Goal: Find specific page/section: Find specific page/section

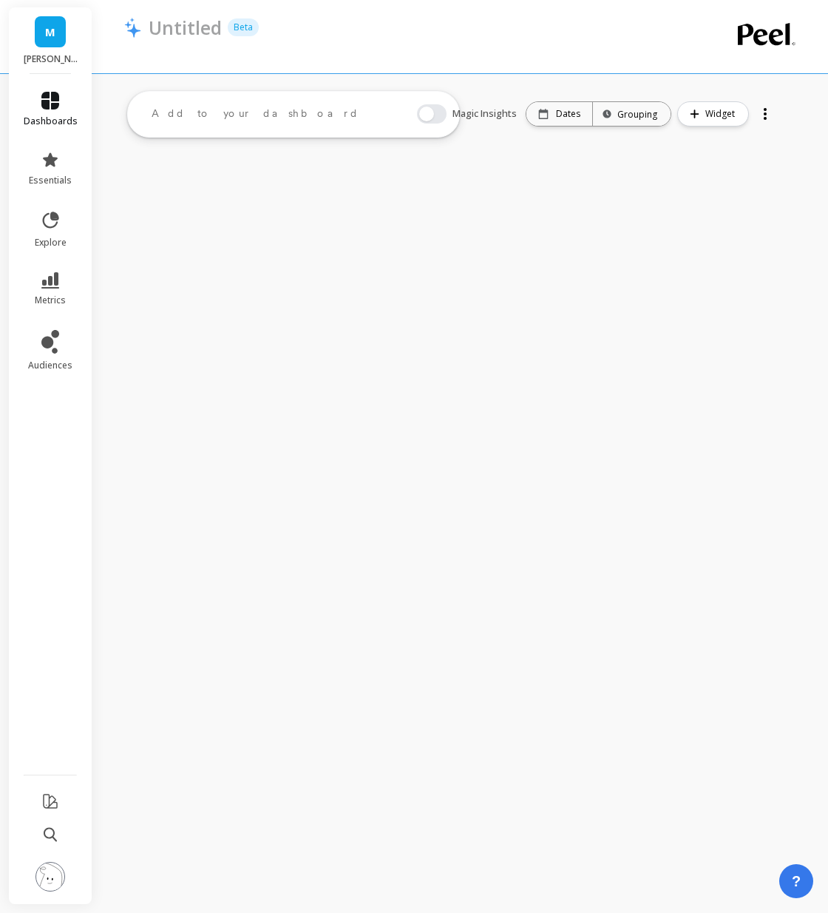
click at [58, 96] on link "dashboards" at bounding box center [51, 109] width 54 height 35
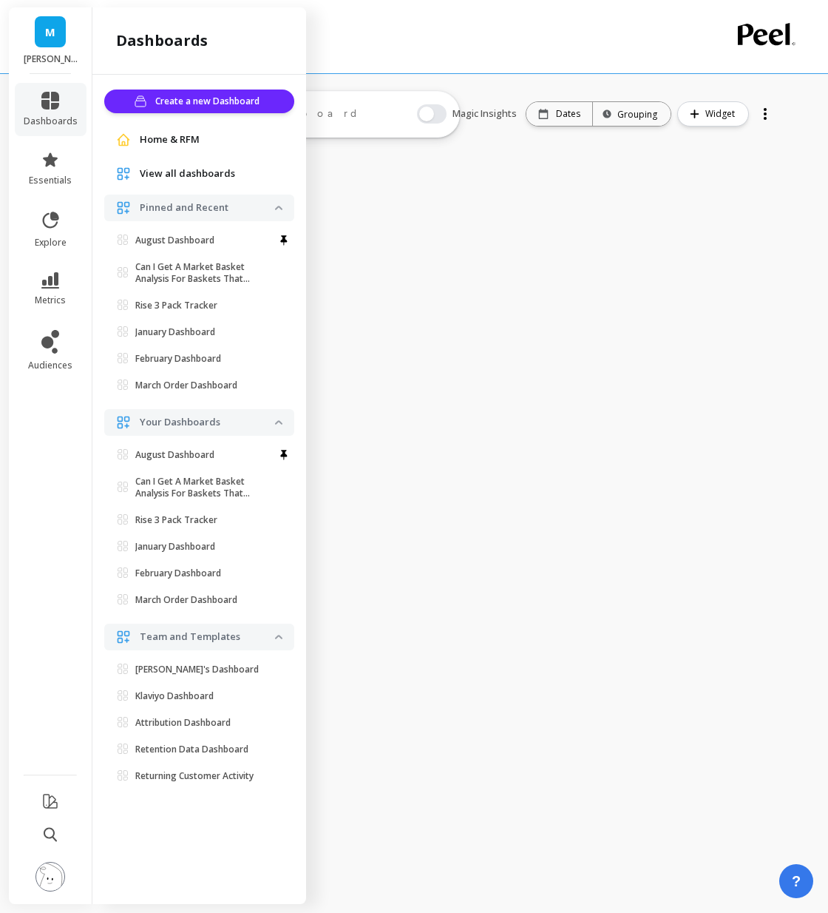
click at [182, 175] on span "View all dashboards" at bounding box center [187, 173] width 95 height 15
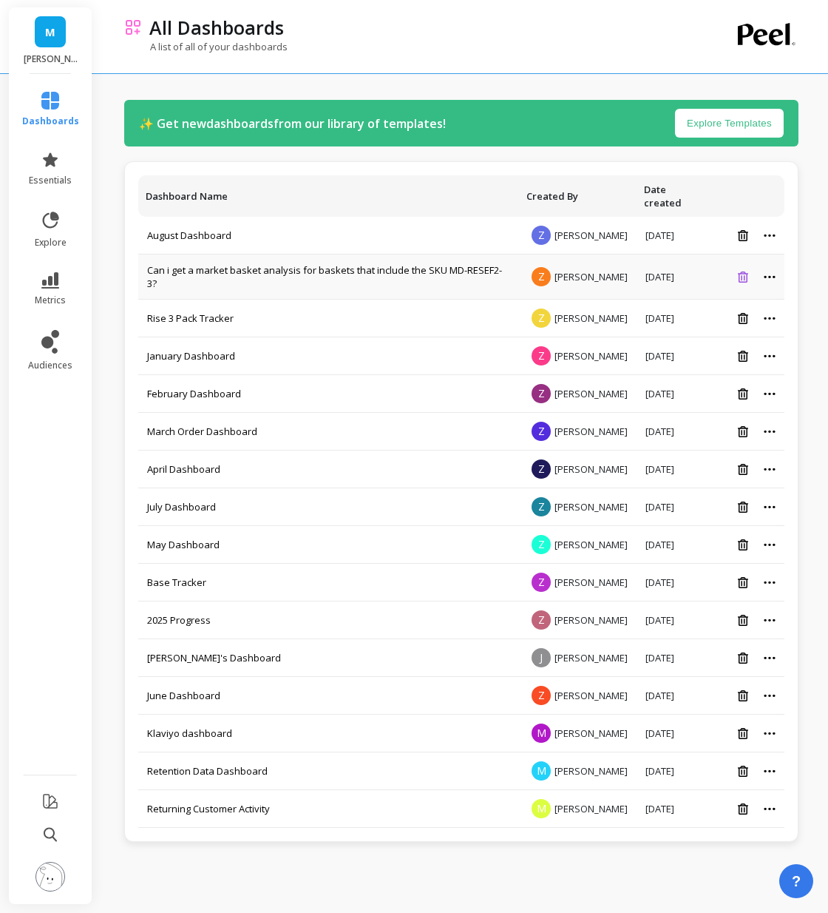
click at [738, 271] on icon at bounding box center [743, 276] width 10 height 11
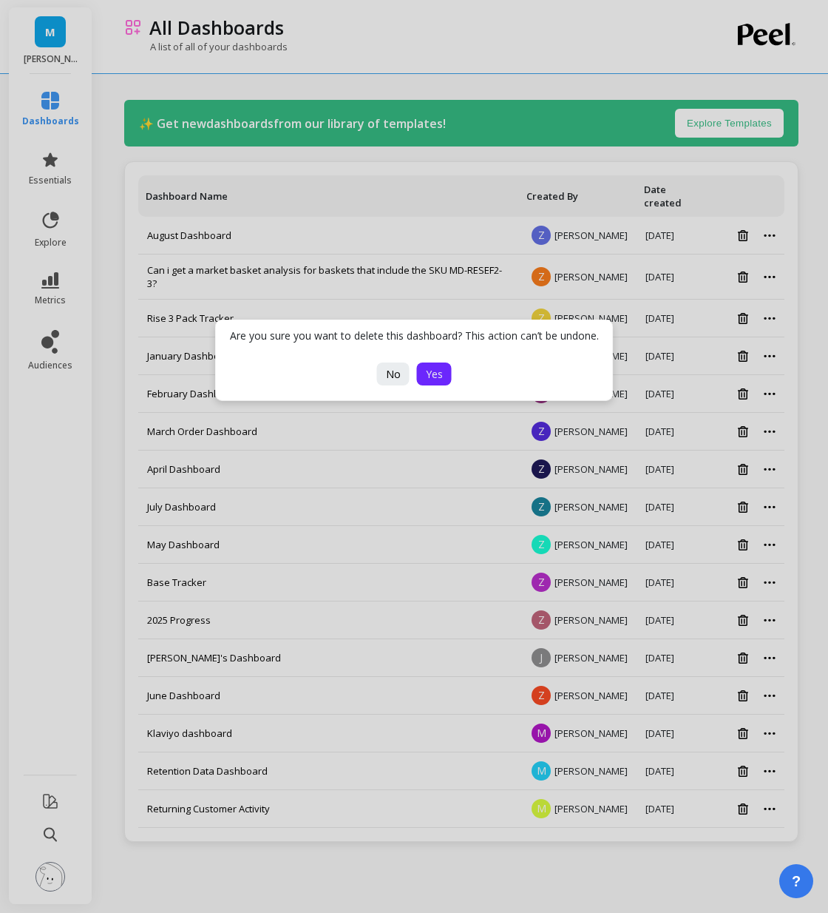
click at [423, 379] on button "Yes" at bounding box center [434, 373] width 35 height 23
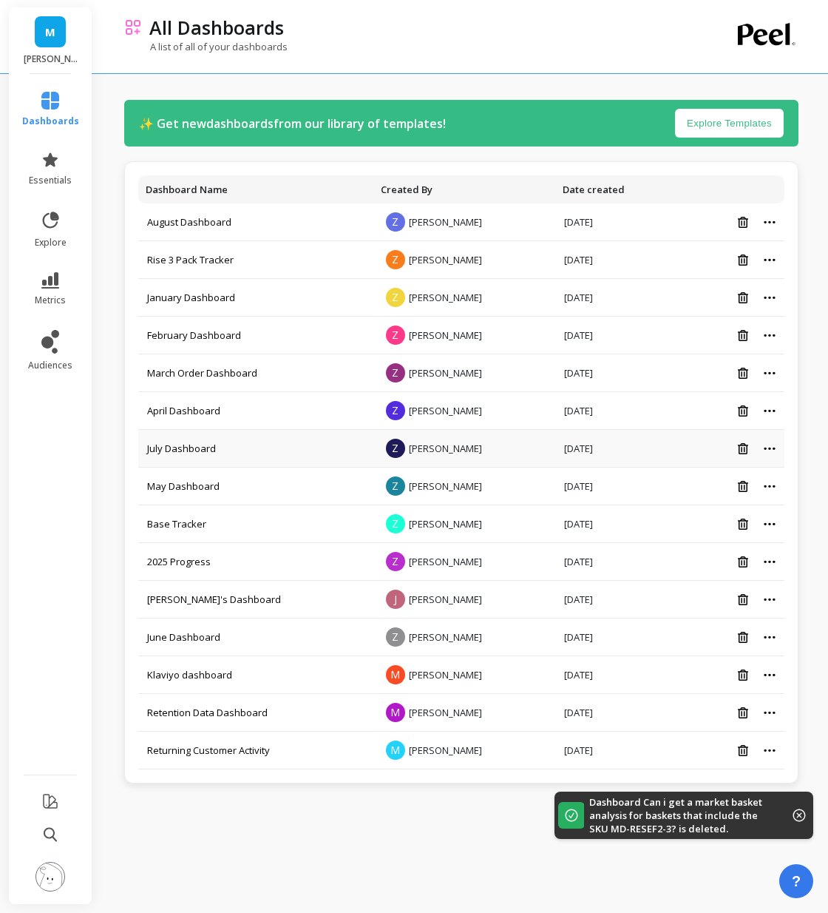
click at [197, 463] on td "July Dashboard" at bounding box center [255, 449] width 235 height 38
click at [197, 450] on link "July Dashboard" at bounding box center [181, 447] width 69 height 13
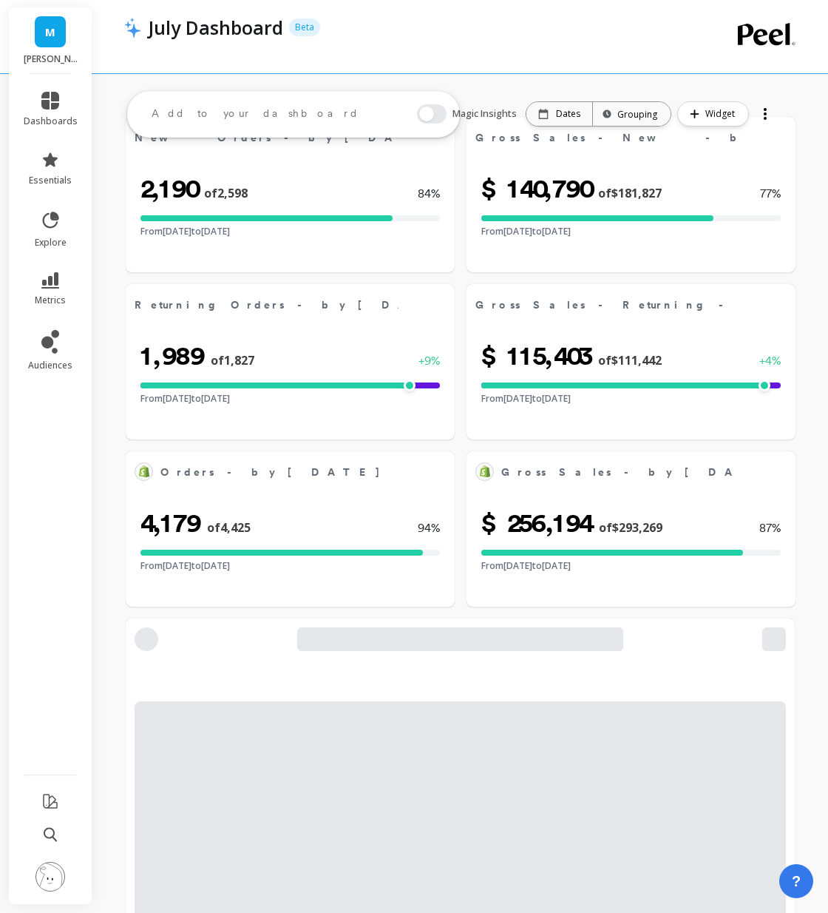
select select "sum"
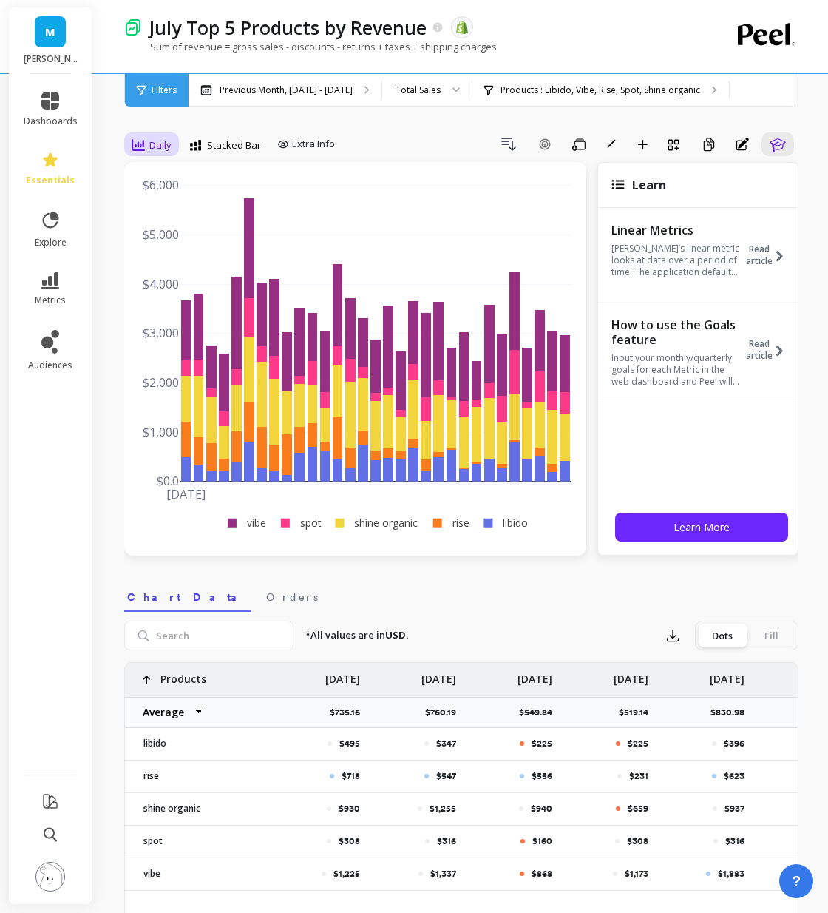
click at [160, 143] on span "Daily" at bounding box center [160, 145] width 22 height 14
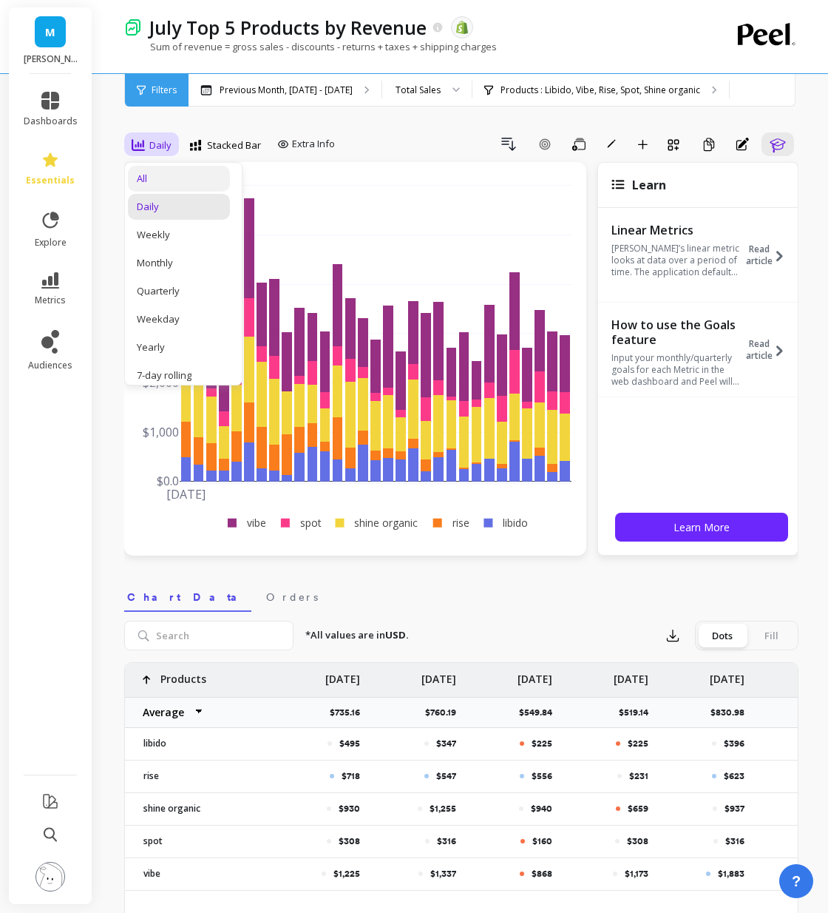
click at [159, 189] on div "All" at bounding box center [179, 179] width 102 height 26
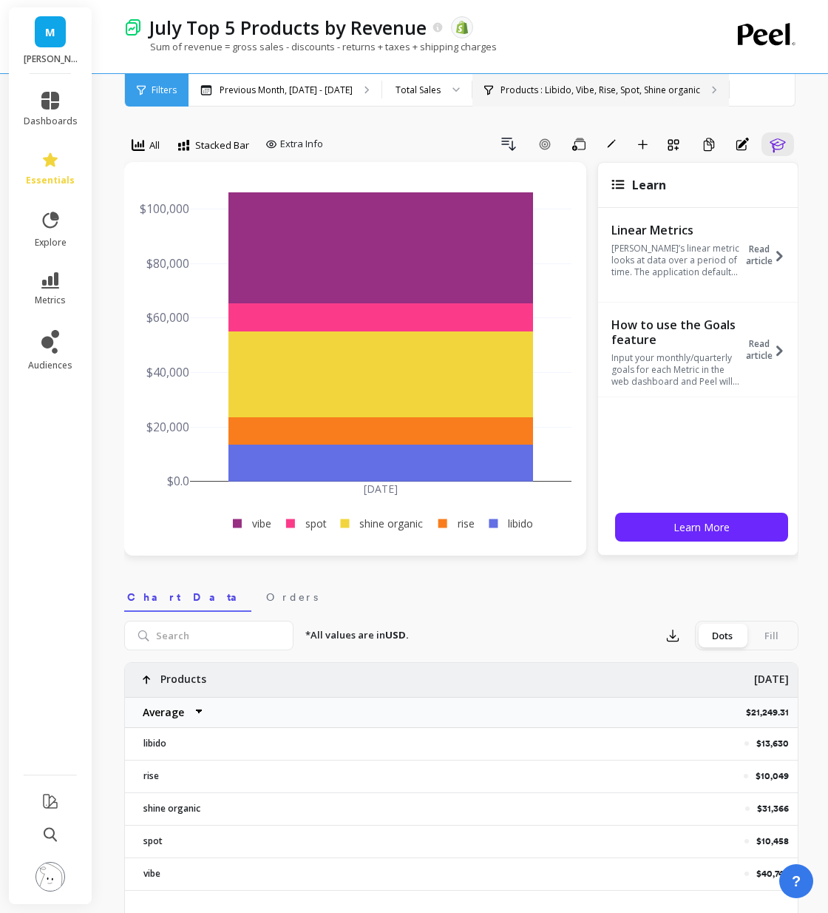
click at [519, 95] on p "Products : Libido, Vibe, Rise, Spot, Shine organic" at bounding box center [601, 90] width 200 height 12
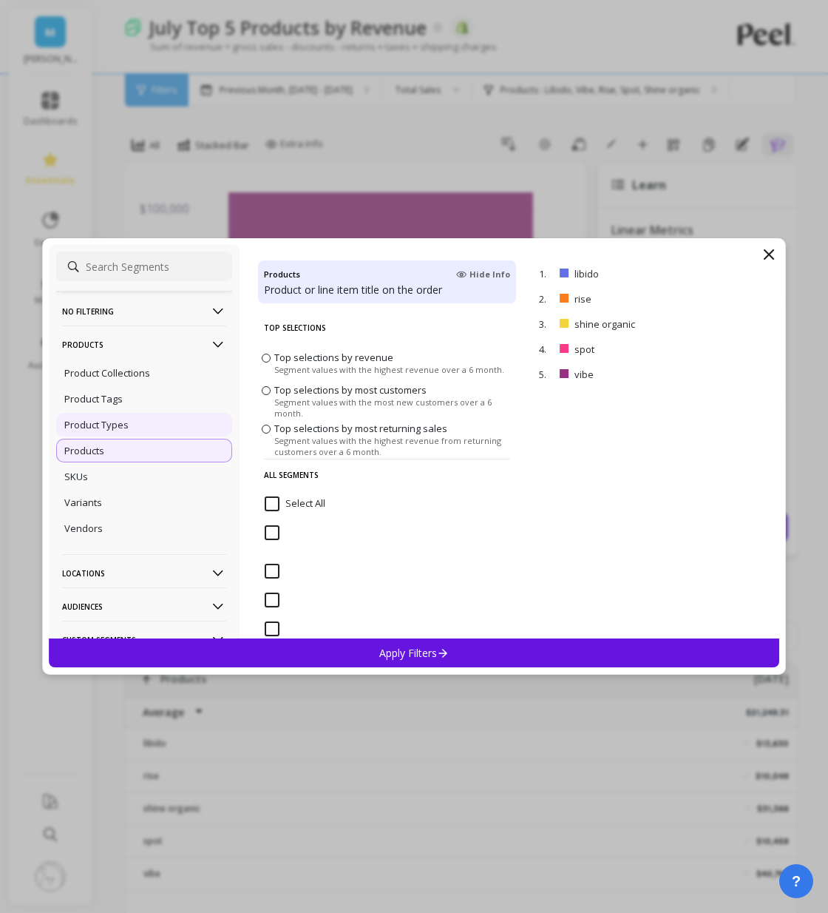
click at [153, 426] on div "Product Types" at bounding box center [144, 425] width 176 height 24
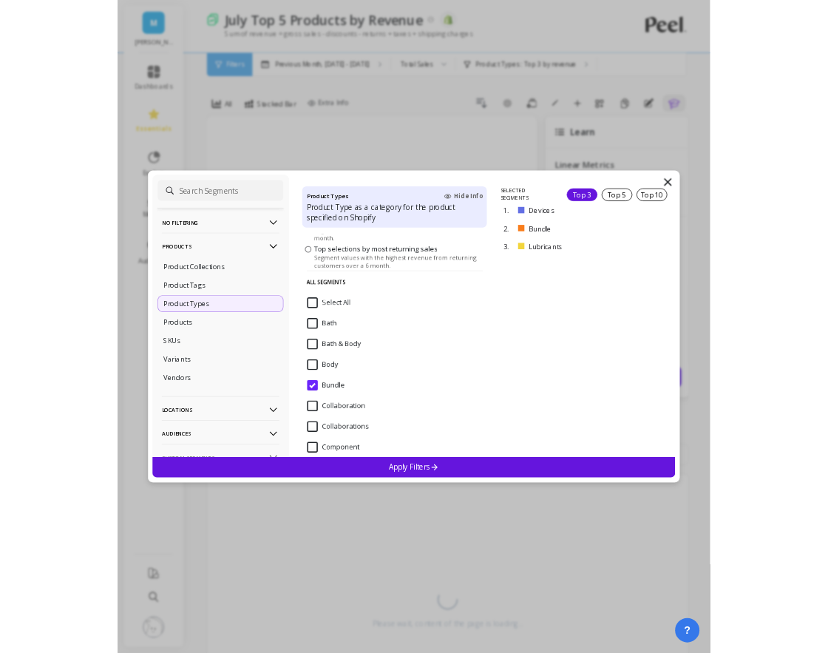
scroll to position [103, 0]
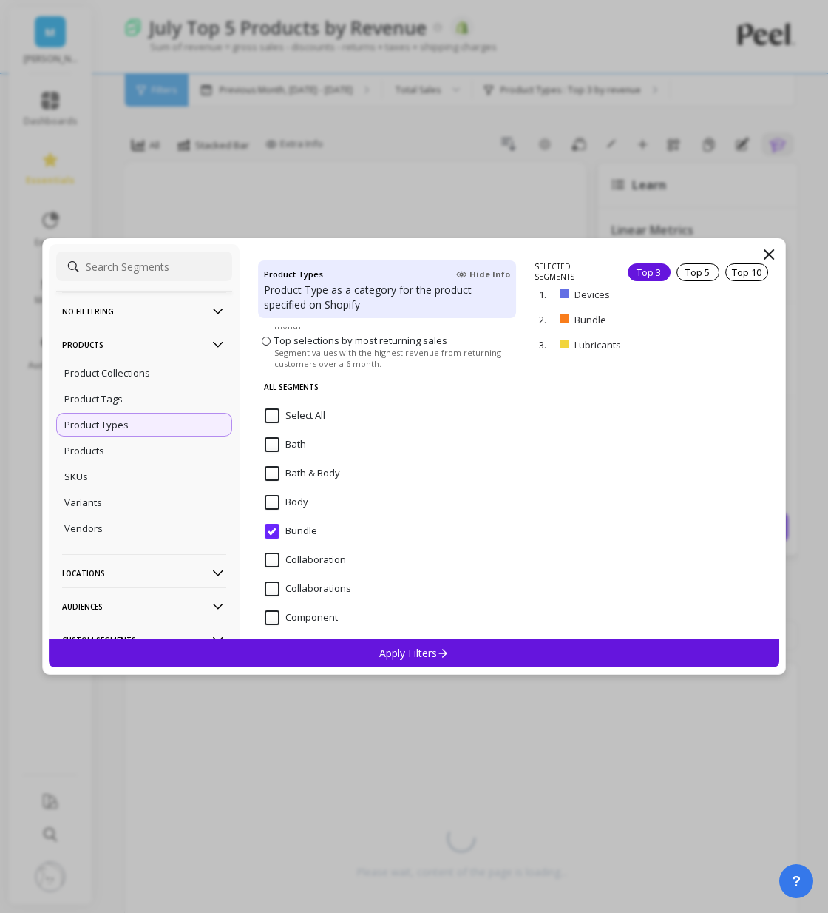
click at [276, 473] on Body "Bath & Body" at bounding box center [302, 473] width 75 height 15
click at [279, 525] on input "Bundle" at bounding box center [291, 531] width 53 height 15
click at [276, 479] on Body "Bath & Body" at bounding box center [302, 473] width 75 height 15
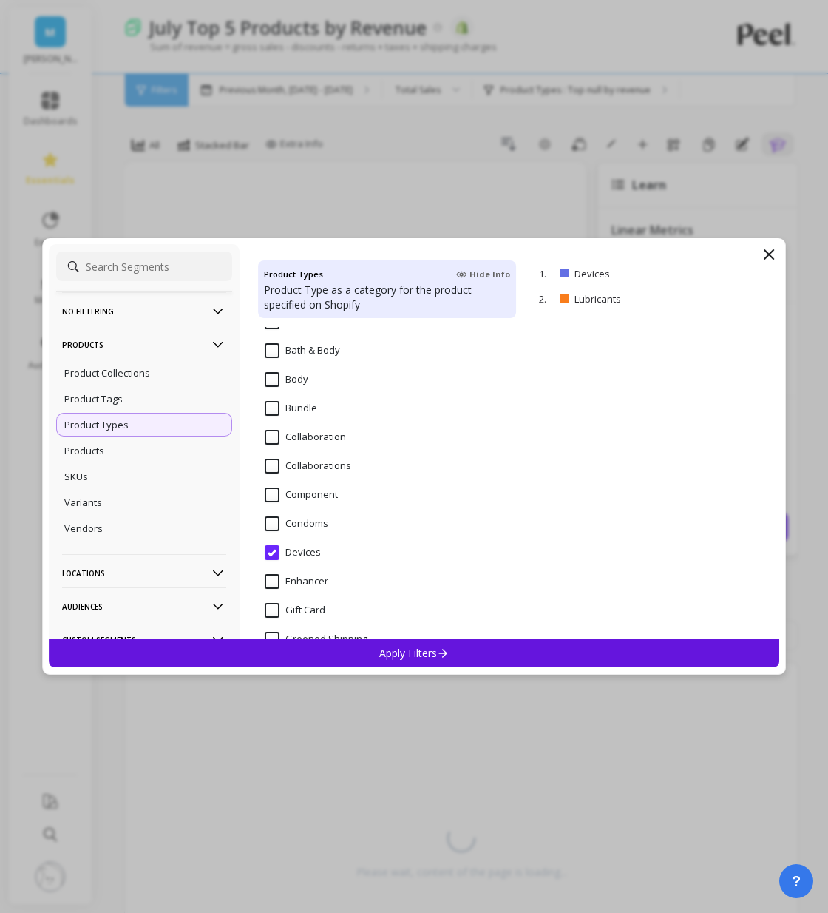
scroll to position [225, 0]
click at [273, 529] on input "Condoms" at bounding box center [297, 524] width 64 height 15
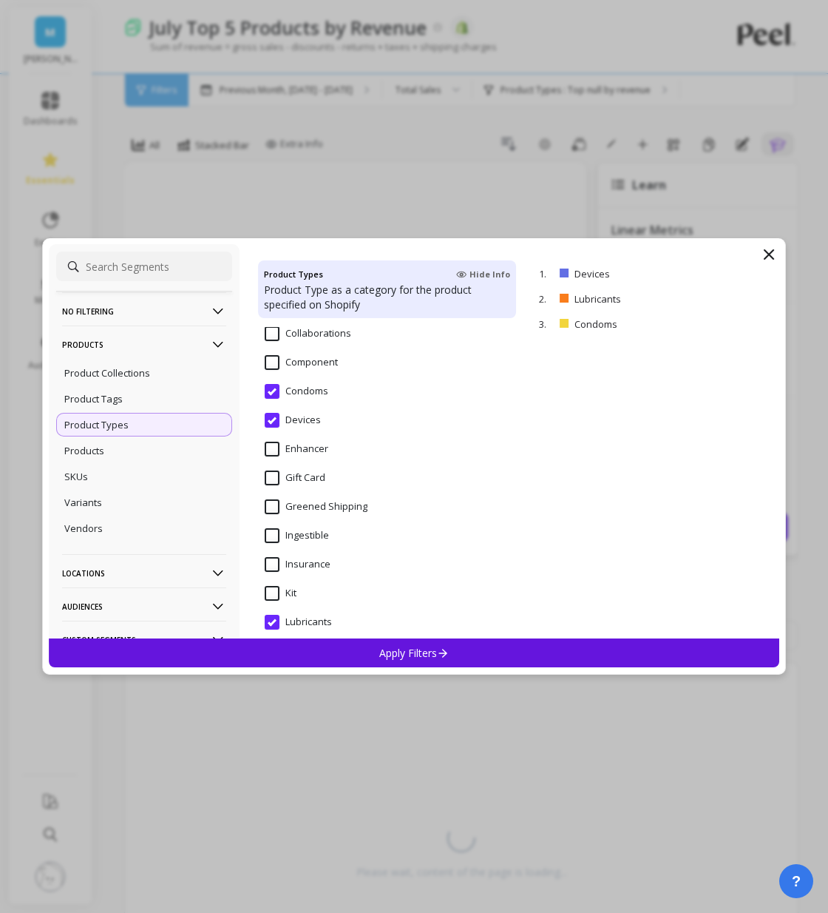
scroll to position [458, 0]
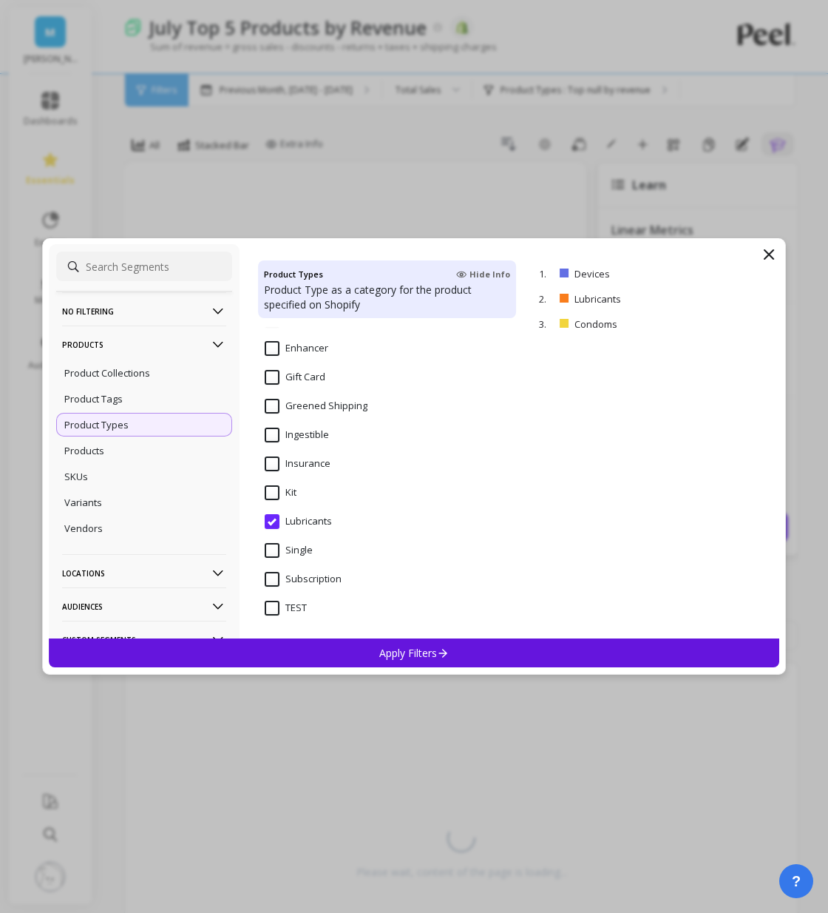
click at [335, 654] on div "Apply Filters" at bounding box center [414, 652] width 731 height 29
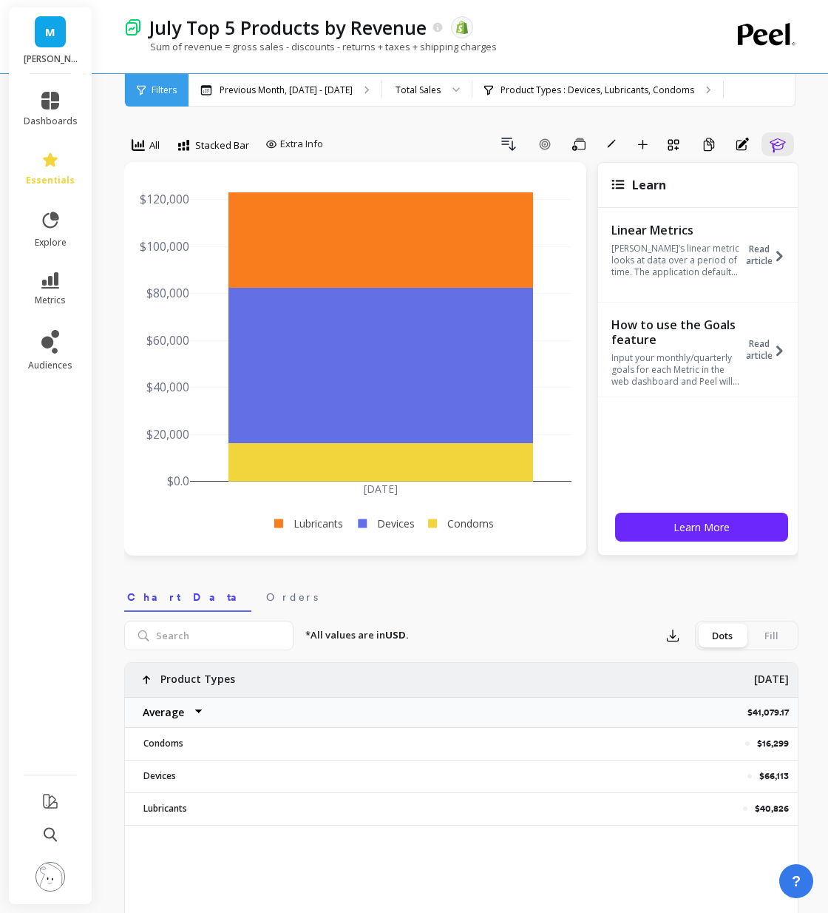
click at [167, 714] on select "Average Sum [PERSON_NAME]" at bounding box center [169, 712] width 89 height 30
select select "sum"
click at [531, 89] on p "Product Types : Devices, Lubricants, Condoms" at bounding box center [598, 90] width 194 height 12
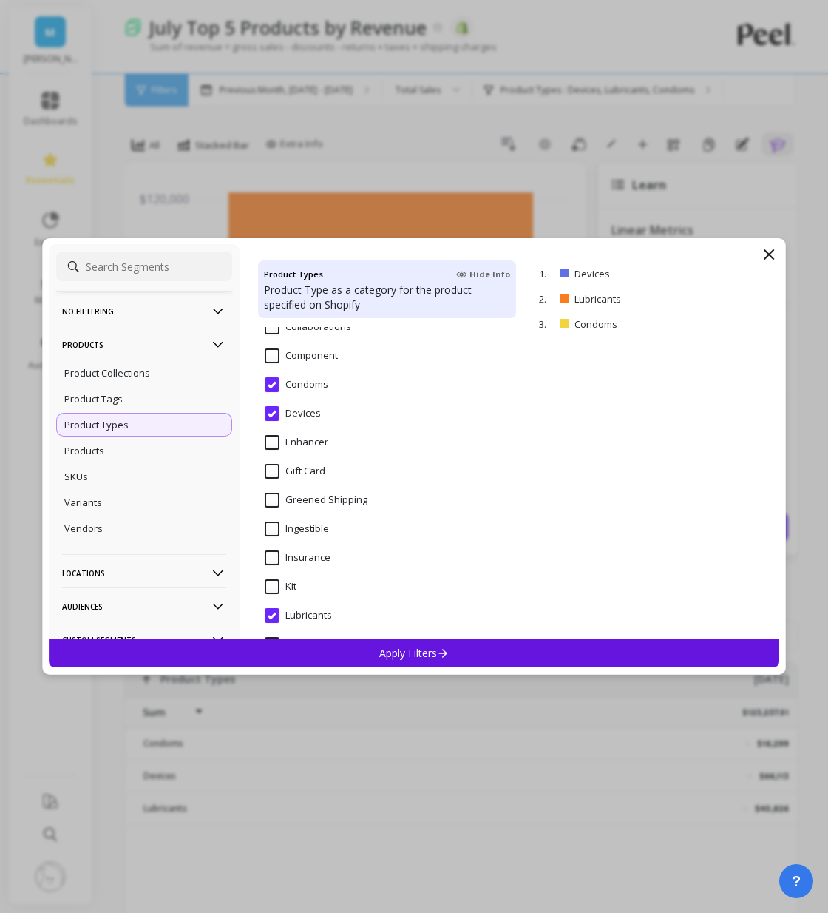
scroll to position [366, 0]
click at [281, 437] on input "Enhancer" at bounding box center [297, 440] width 64 height 15
select select "sum"
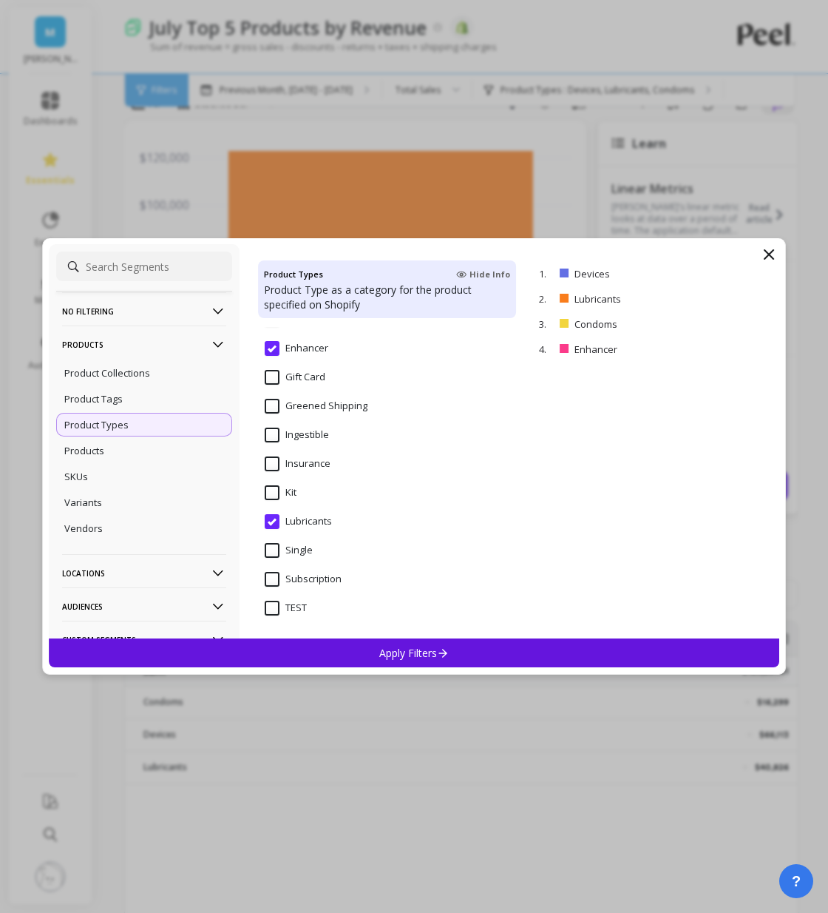
scroll to position [44, 0]
click at [298, 646] on div "Apply Filters" at bounding box center [414, 652] width 731 height 29
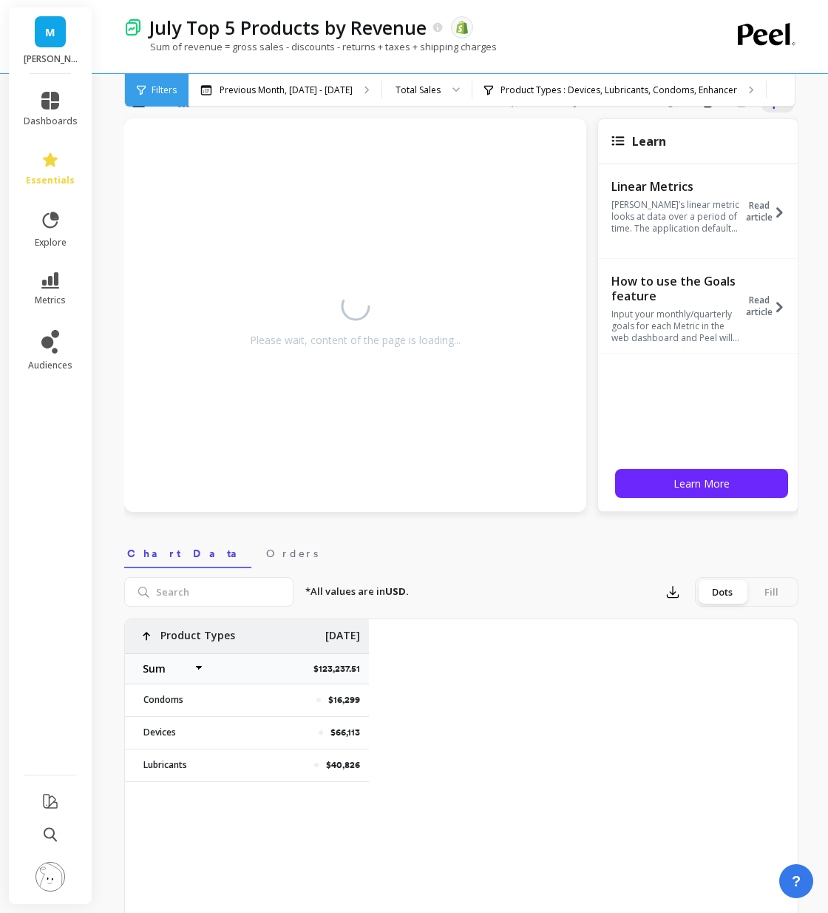
select select "sum"
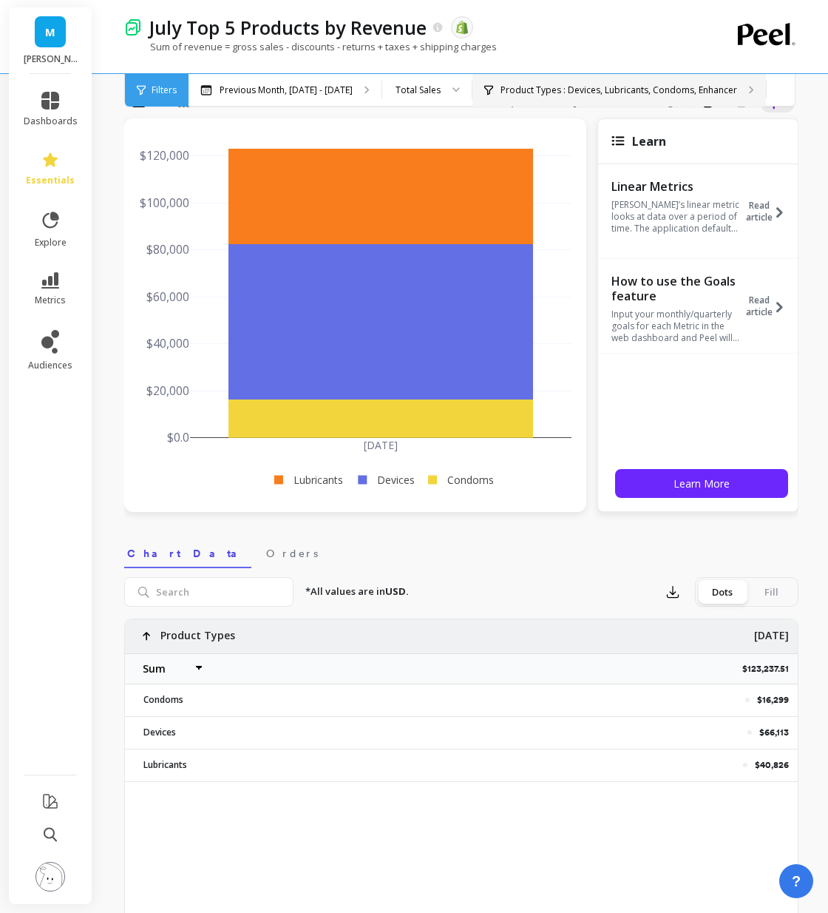
click at [524, 87] on p "Product Types : Devices, Lubricants, Condoms, Enhancer" at bounding box center [619, 90] width 237 height 12
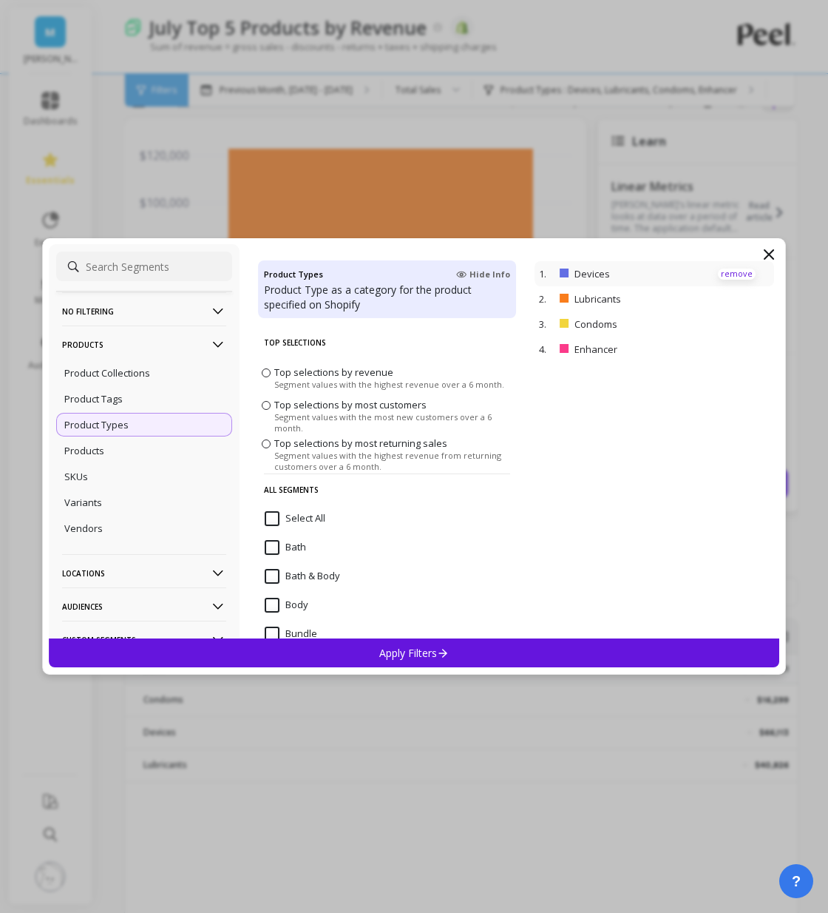
click at [739, 274] on p "remove" at bounding box center [737, 273] width 38 height 11
select select "sum"
click at [739, 273] on p "remove" at bounding box center [737, 273] width 38 height 11
select select "sum"
click at [739, 273] on p "remove" at bounding box center [737, 273] width 38 height 11
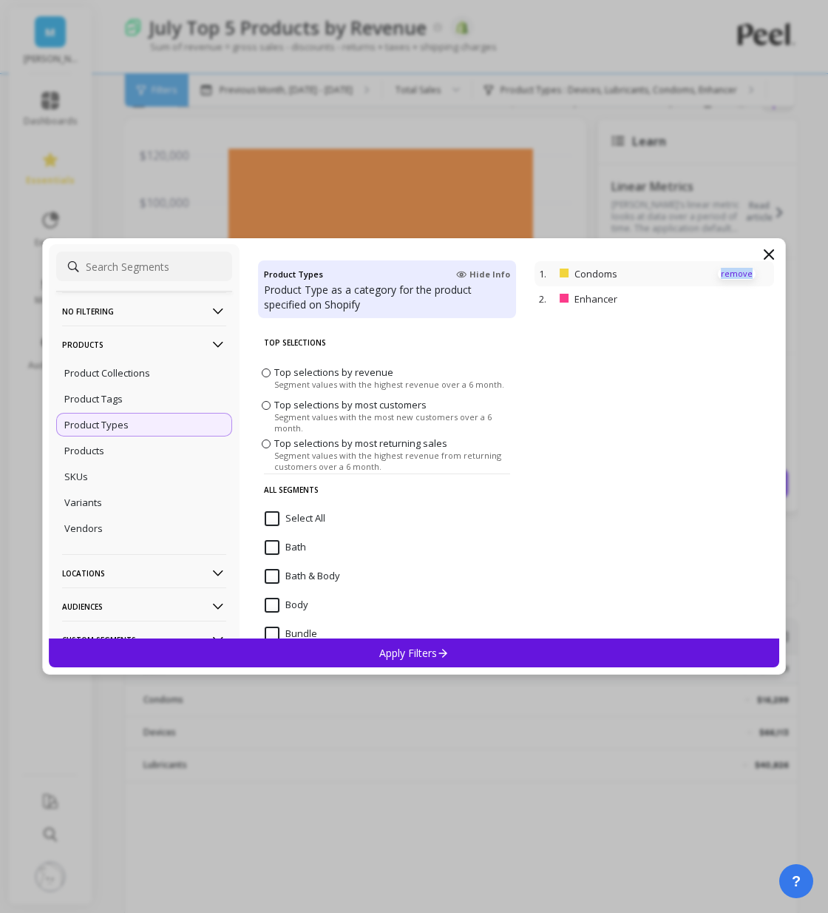
select select "sum"
click at [739, 273] on p "remove" at bounding box center [737, 273] width 38 height 11
select select "sum"
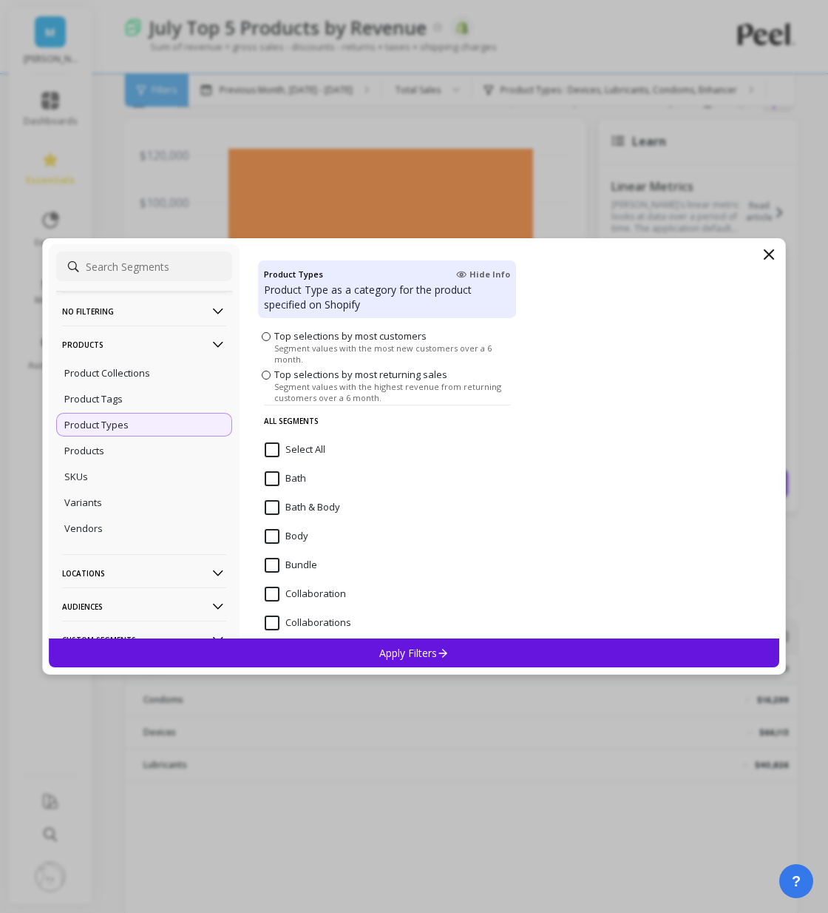
scroll to position [84, 0]
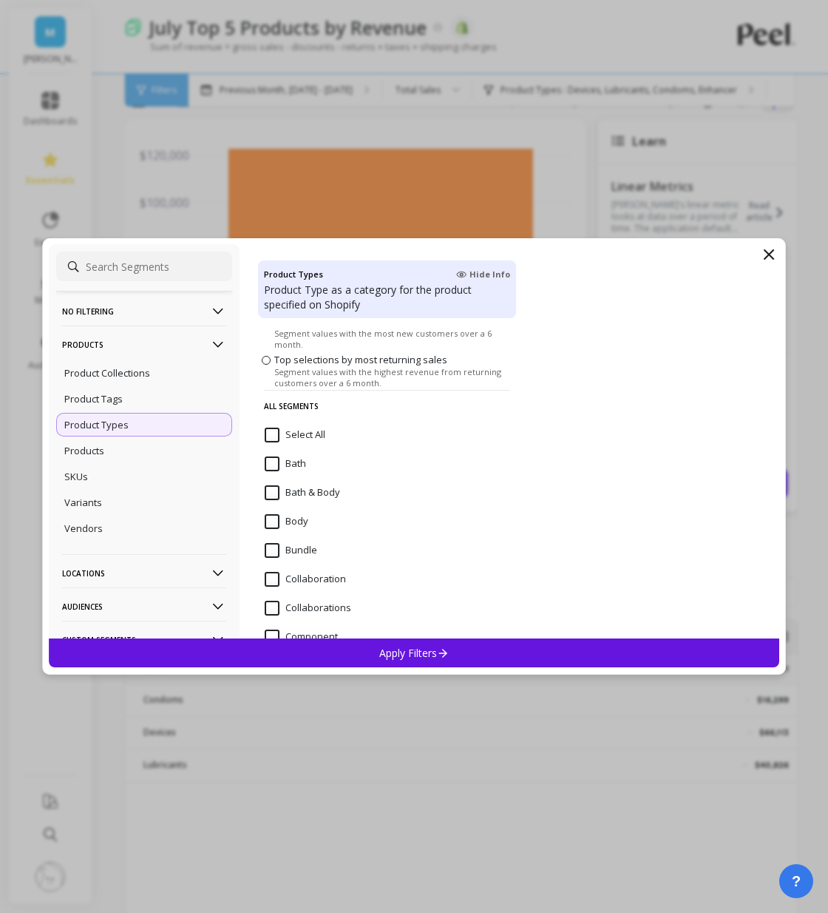
click at [283, 468] on input "Bath" at bounding box center [285, 463] width 41 height 15
select select "sum"
click at [275, 486] on Body "Bath & Body" at bounding box center [302, 492] width 75 height 15
select select "sum"
click at [274, 523] on input "Body" at bounding box center [287, 521] width 44 height 15
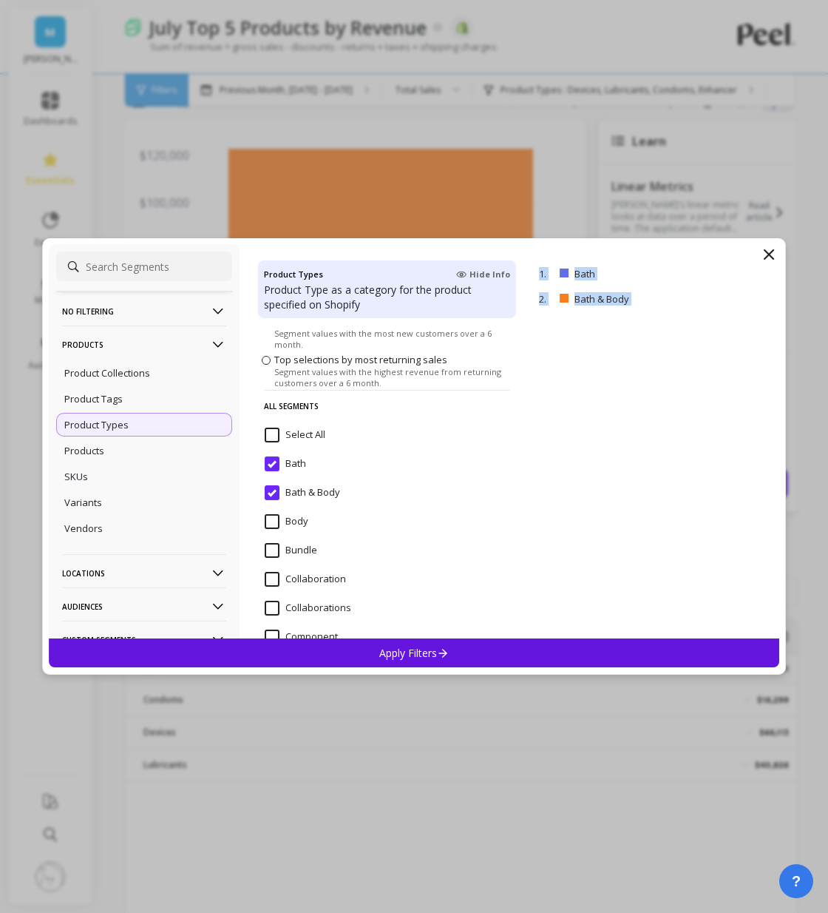
select select "sum"
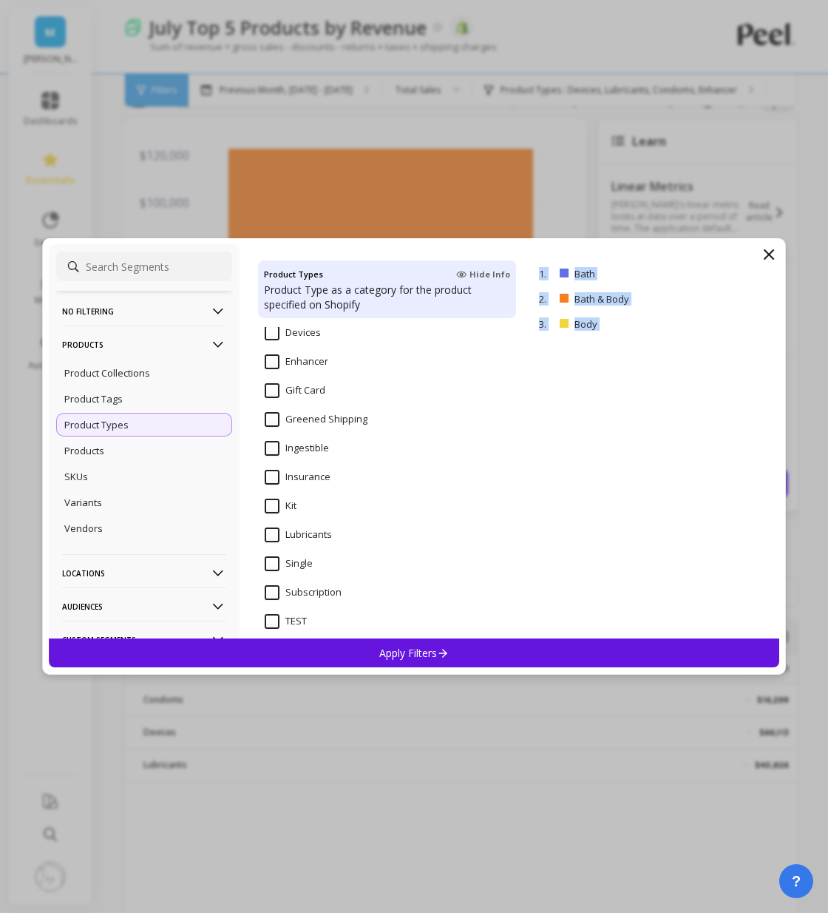
scroll to position [458, 0]
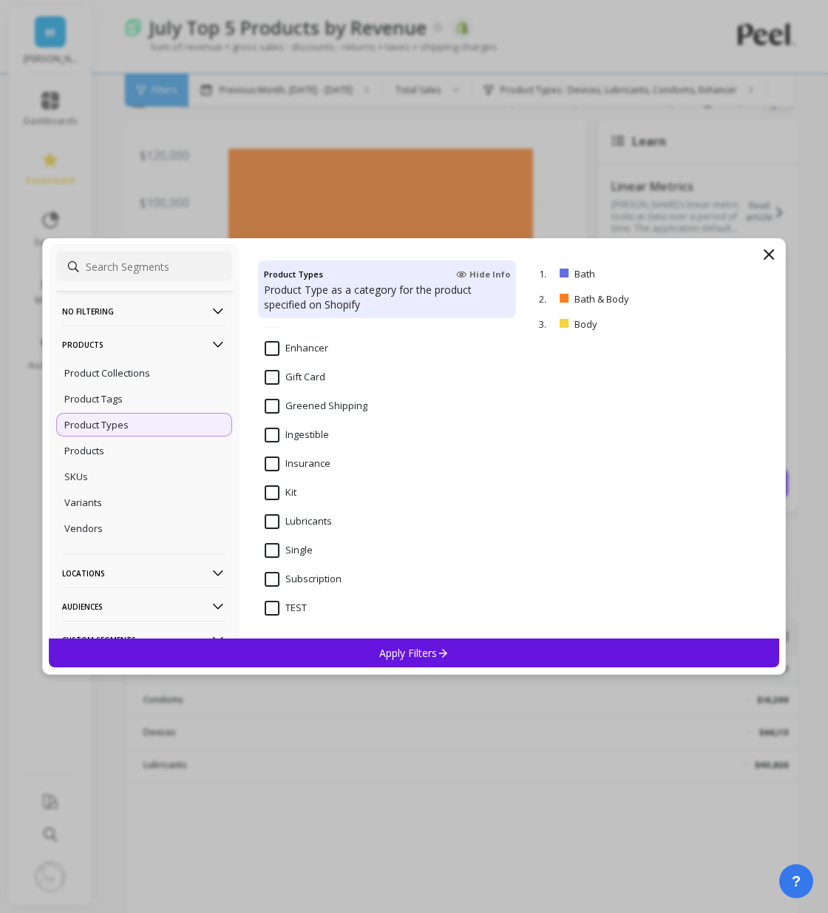
click at [277, 653] on div "Apply Filters" at bounding box center [414, 652] width 731 height 29
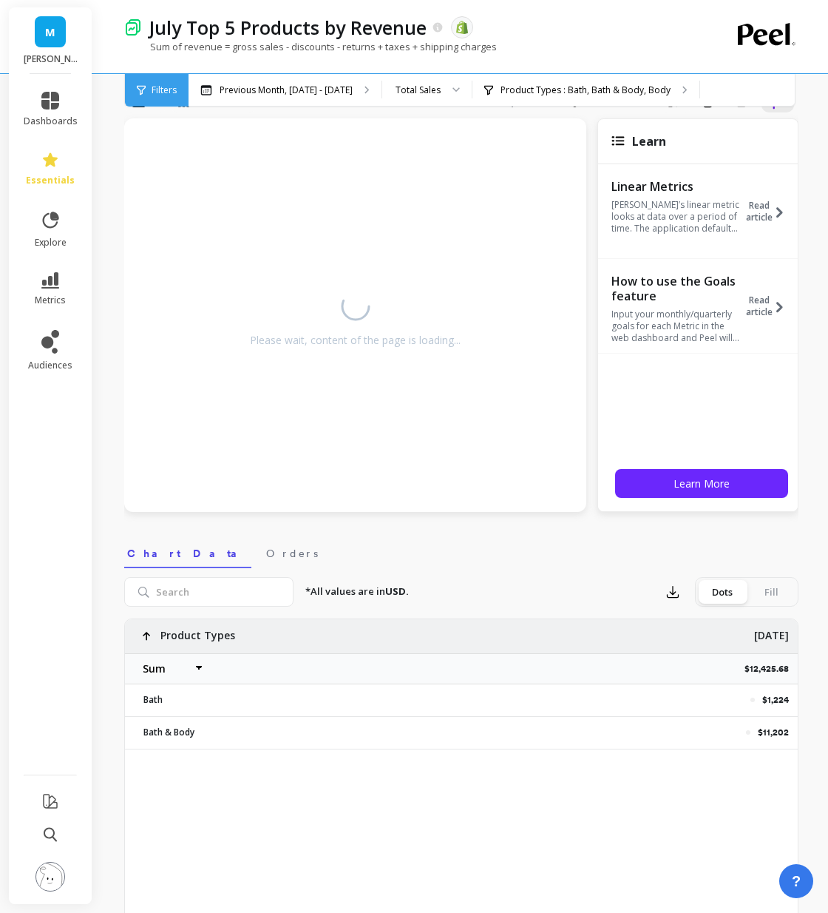
select select "sum"
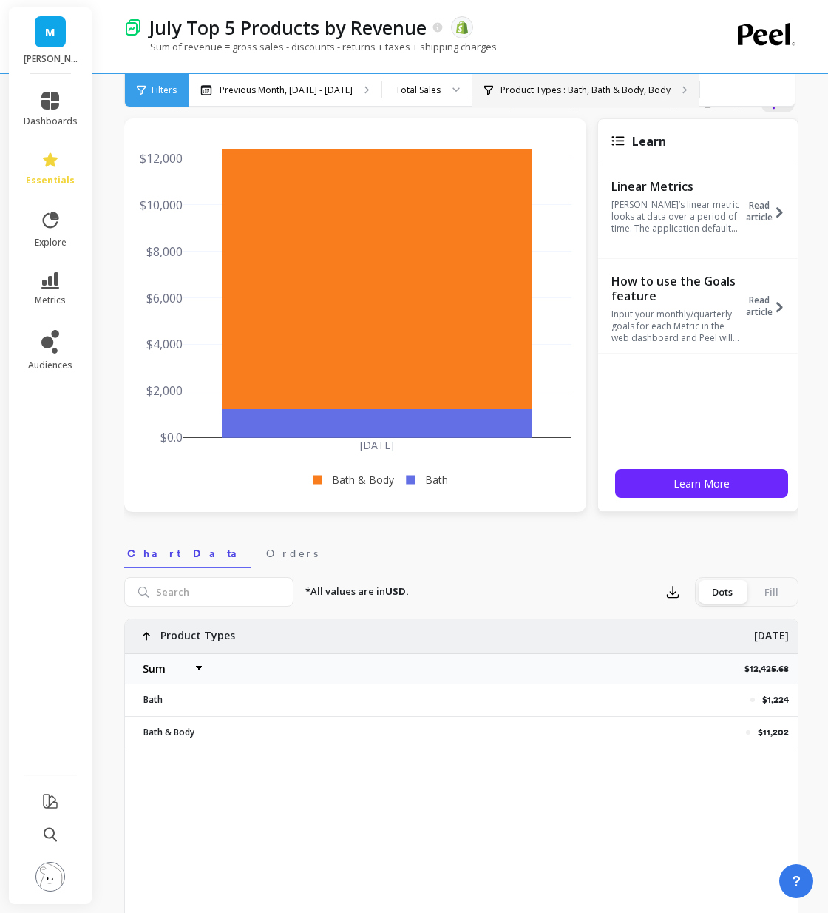
click at [548, 89] on p "Product Types : Bath, Bath & Body, Body" at bounding box center [586, 90] width 170 height 12
click at [627, 103] on div "Product Types : Bath, Bath & Body, Body" at bounding box center [586, 90] width 227 height 33
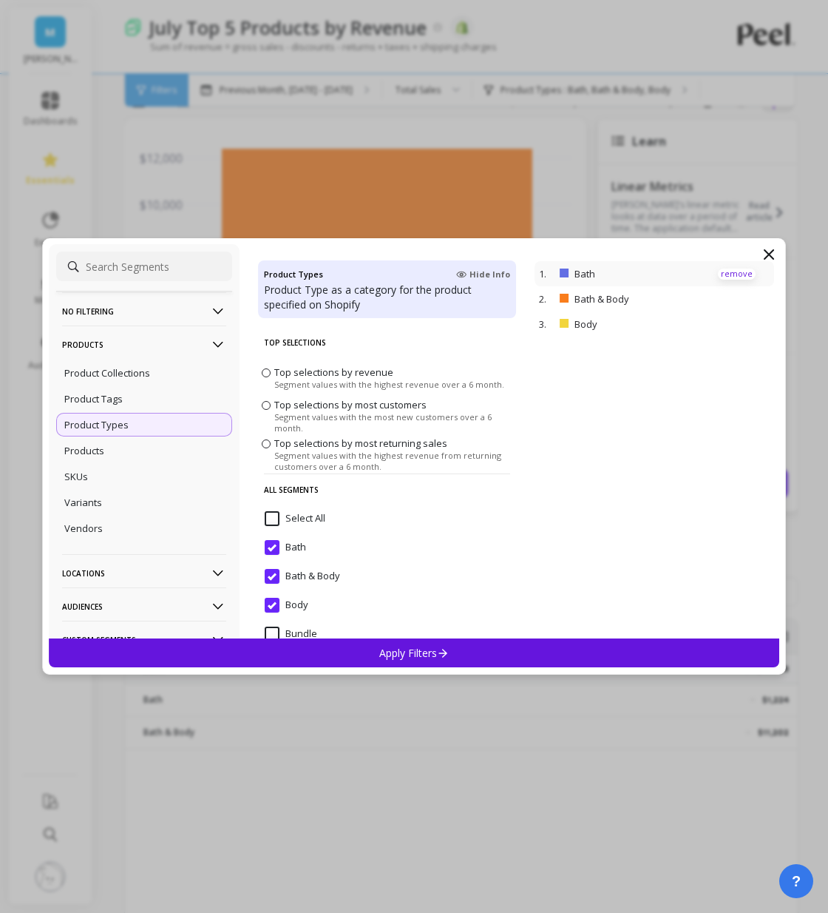
click at [729, 271] on p "remove" at bounding box center [737, 273] width 38 height 11
select select "sum"
click at [729, 271] on p "remove" at bounding box center [737, 273] width 38 height 11
select select "sum"
click at [729, 271] on p "remove" at bounding box center [737, 273] width 38 height 11
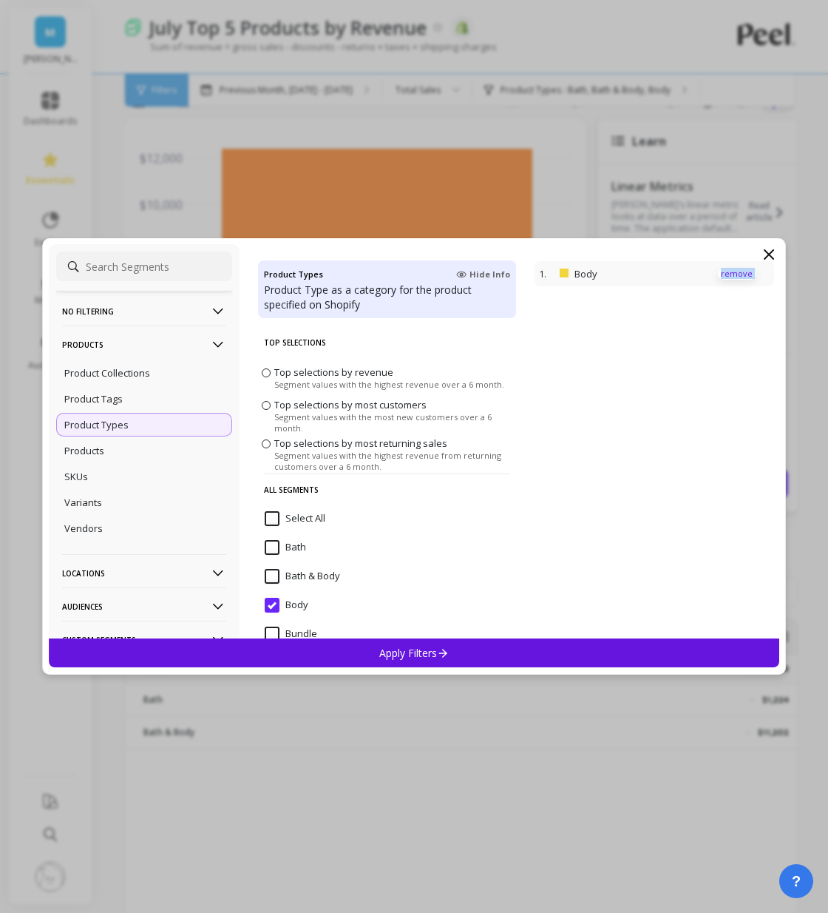
select select "sum"
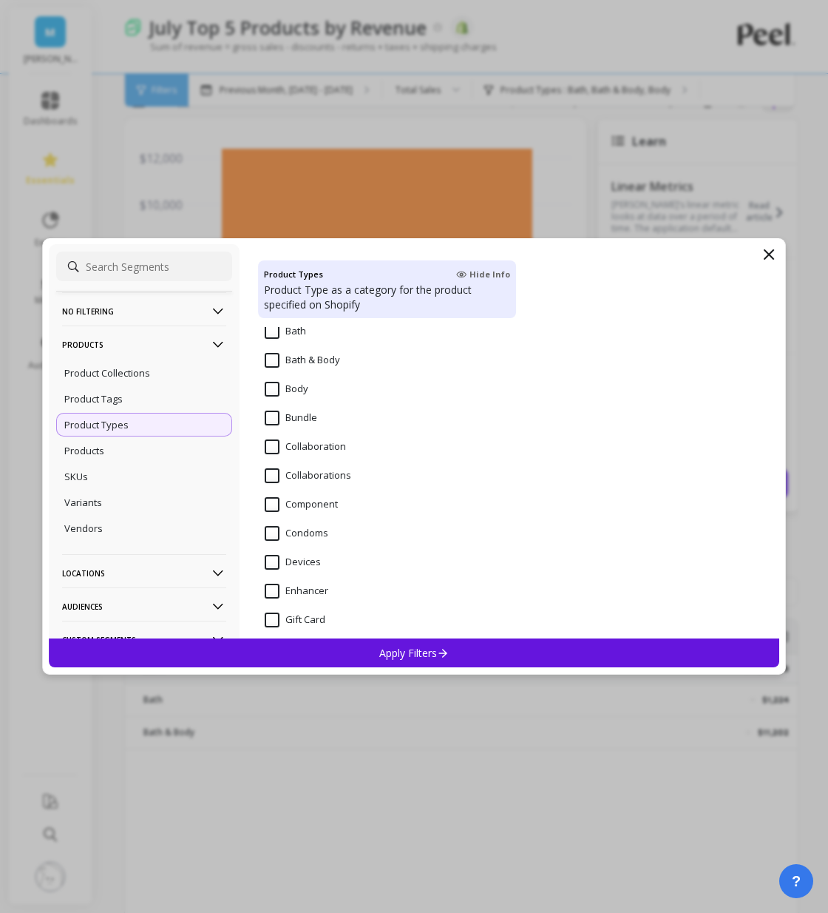
scroll to position [220, 0]
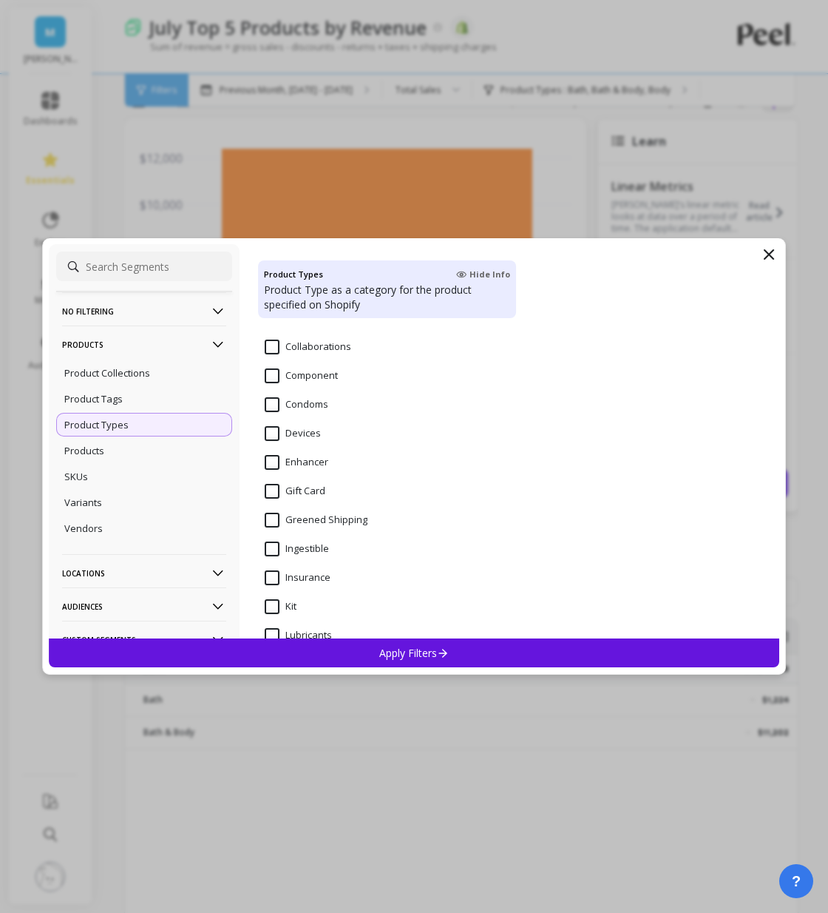
click at [272, 547] on input "Ingestible" at bounding box center [297, 548] width 64 height 15
select select "sum"
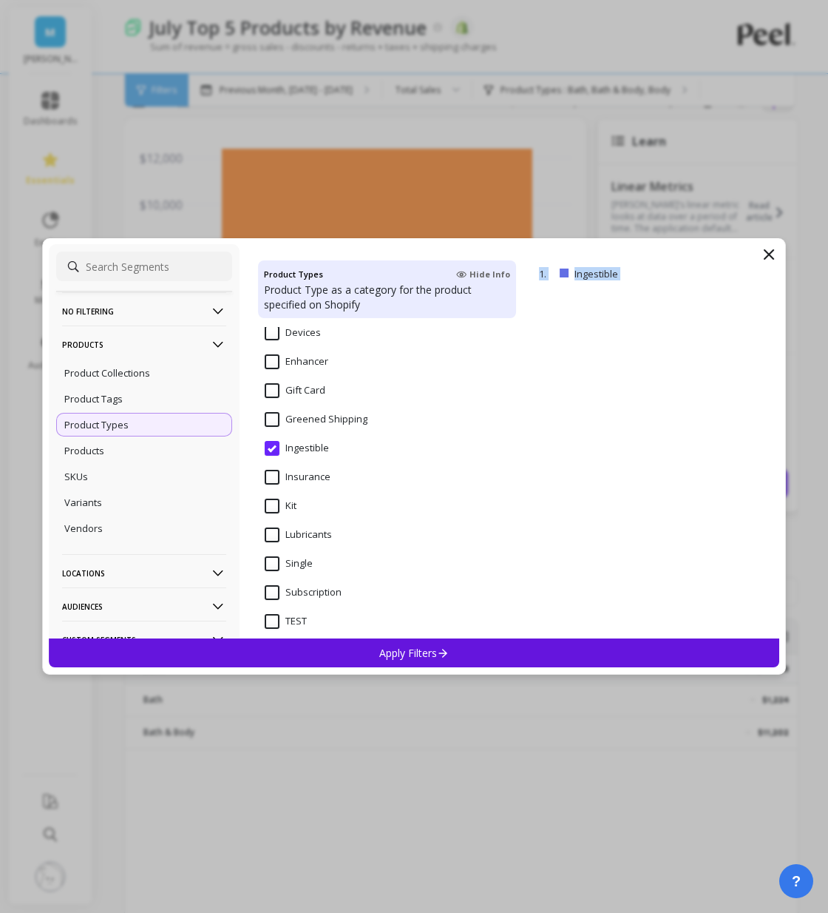
scroll to position [446, 0]
click at [277, 657] on div "Apply Filters" at bounding box center [414, 652] width 731 height 29
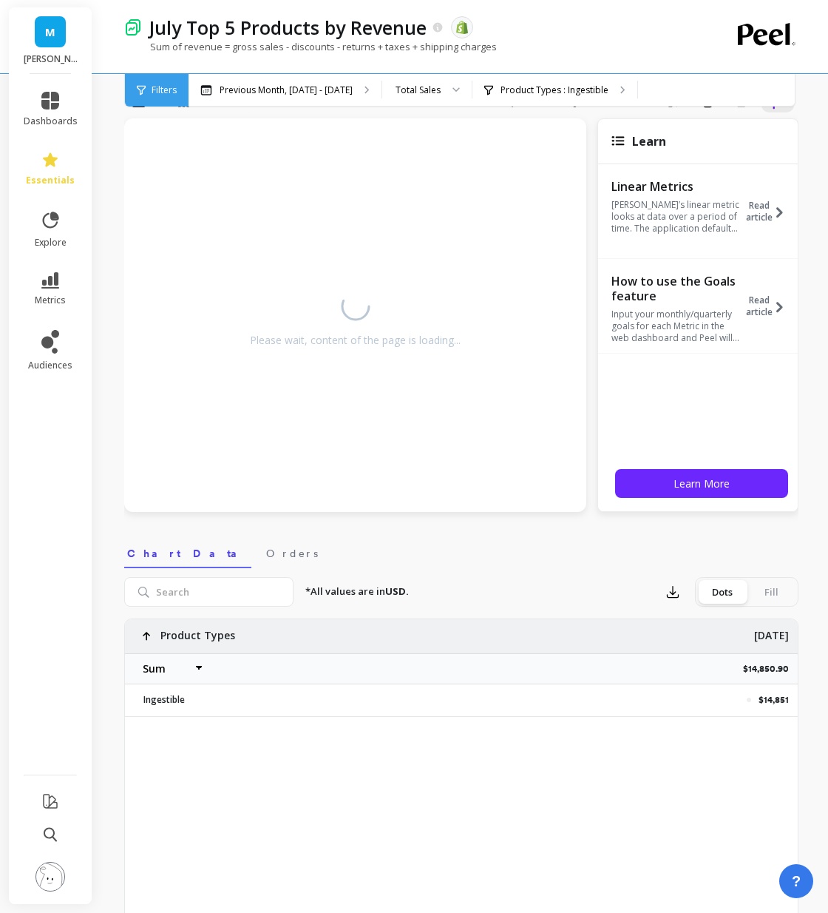
select select "sum"
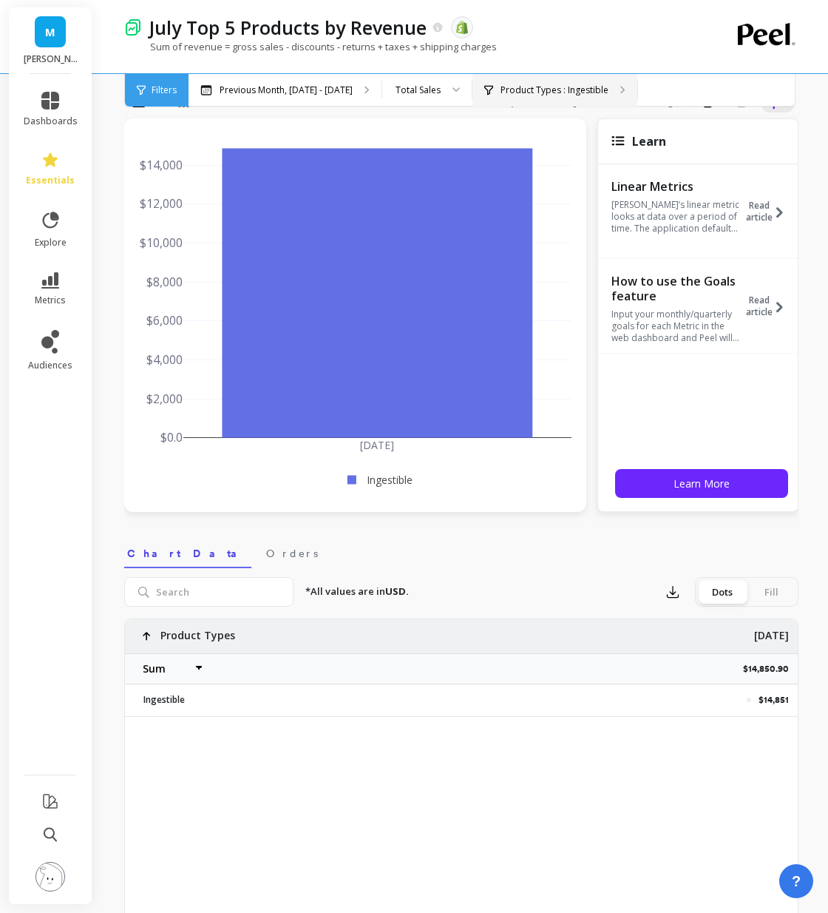
click at [524, 98] on div "Product Types : Ingestible" at bounding box center [555, 90] width 165 height 33
click at [522, 92] on p "Product Types : Ingestible" at bounding box center [555, 90] width 108 height 12
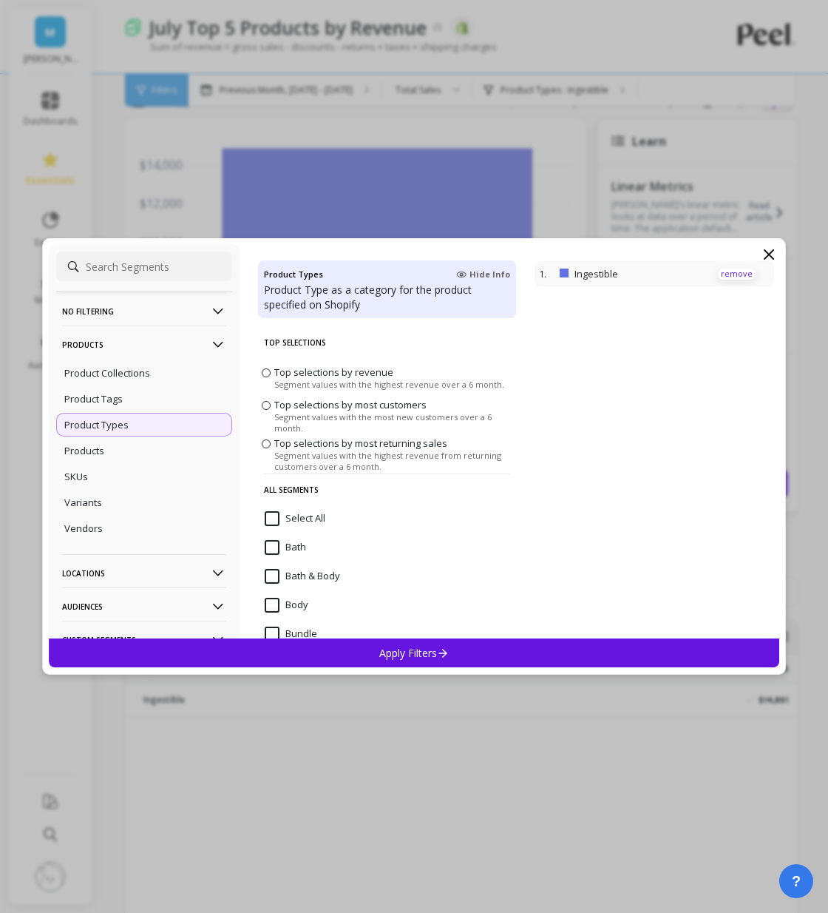
click at [741, 271] on p "remove" at bounding box center [737, 273] width 38 height 11
select select "sum"
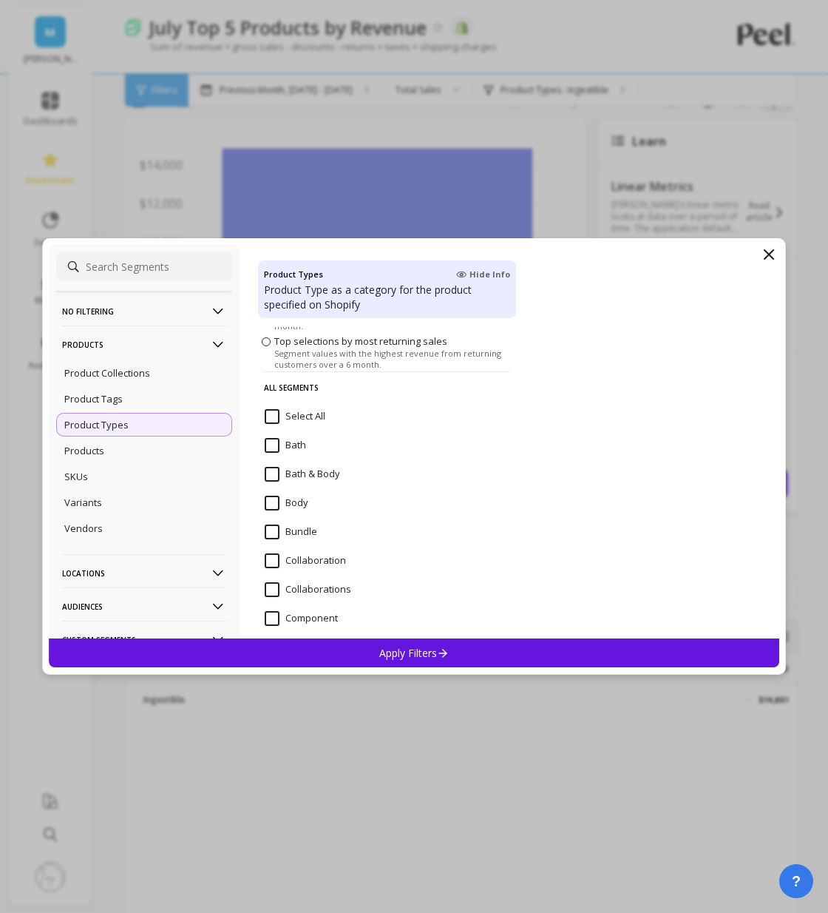
scroll to position [128, 0]
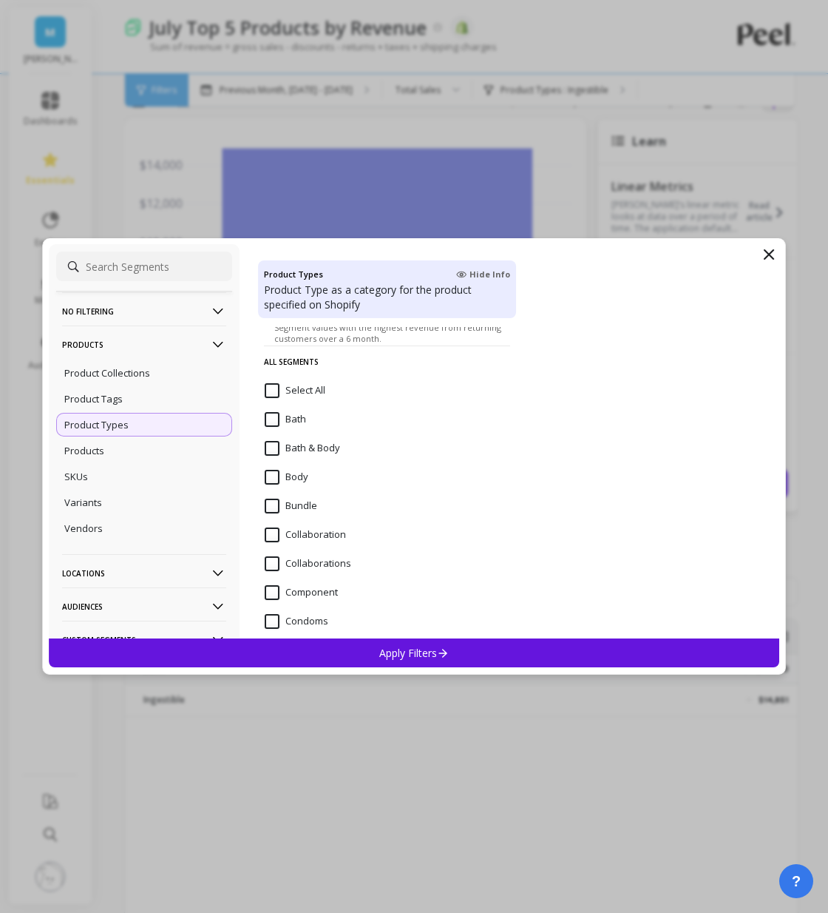
click at [278, 504] on input "Bundle" at bounding box center [291, 505] width 53 height 15
select select "sum"
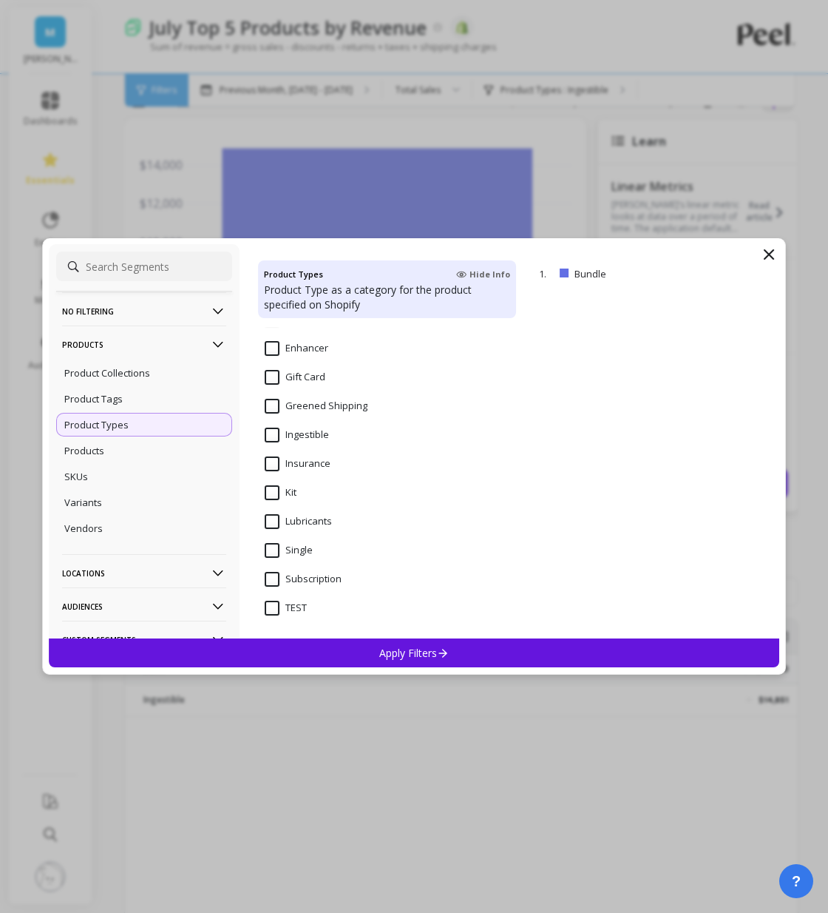
click at [269, 491] on input "Kit" at bounding box center [281, 492] width 32 height 15
select select "sum"
click at [280, 668] on div "No filtering Overall Products Product Collections Product Tags Product Types Pr…" at bounding box center [414, 456] width 744 height 436
click at [284, 650] on div "Apply Filters" at bounding box center [414, 652] width 731 height 29
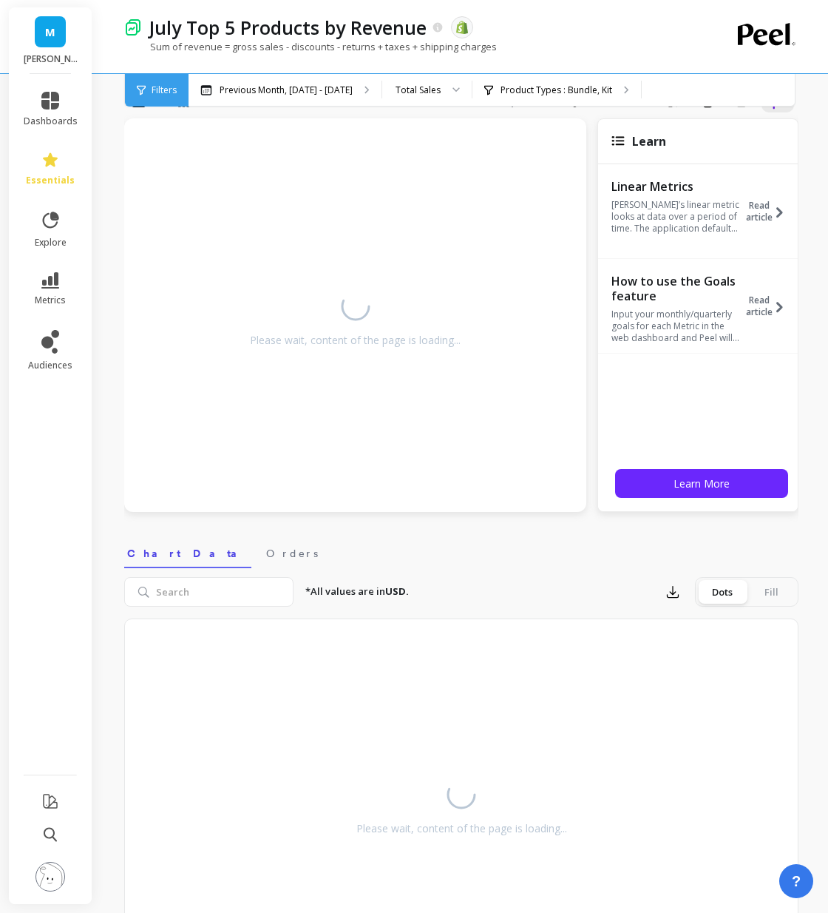
select select "sum"
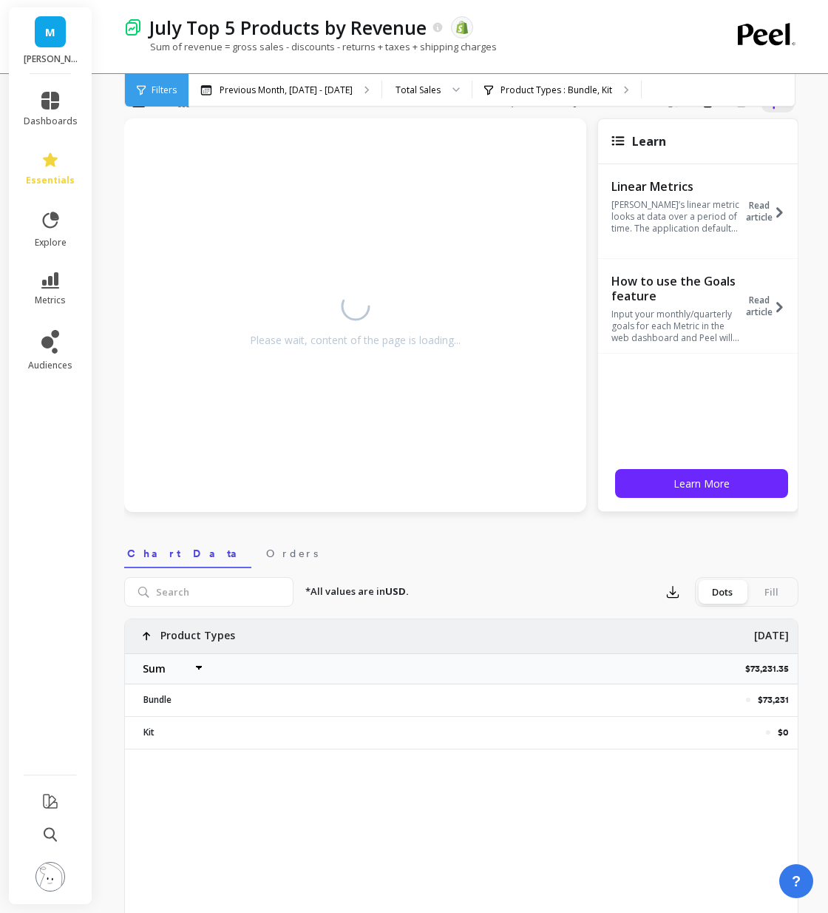
select select "sum"
